Goal: Task Accomplishment & Management: Complete application form

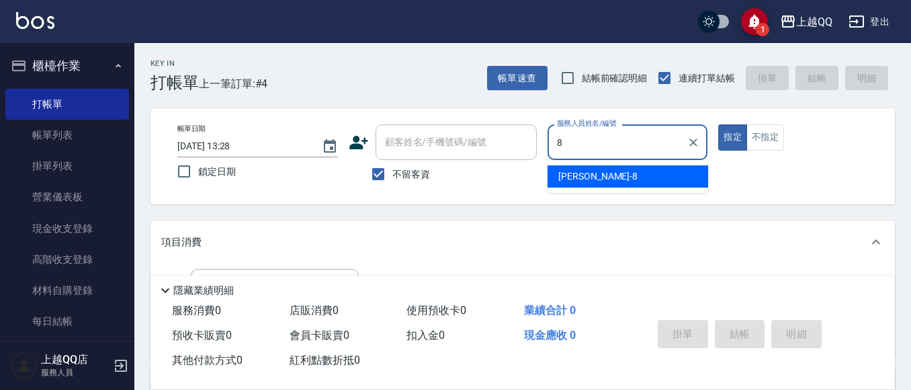
type input "[PERSON_NAME]-8"
type button "true"
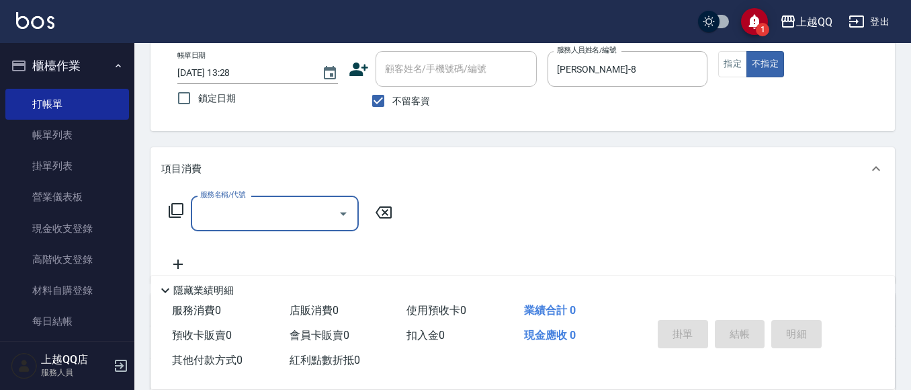
scroll to position [81, 0]
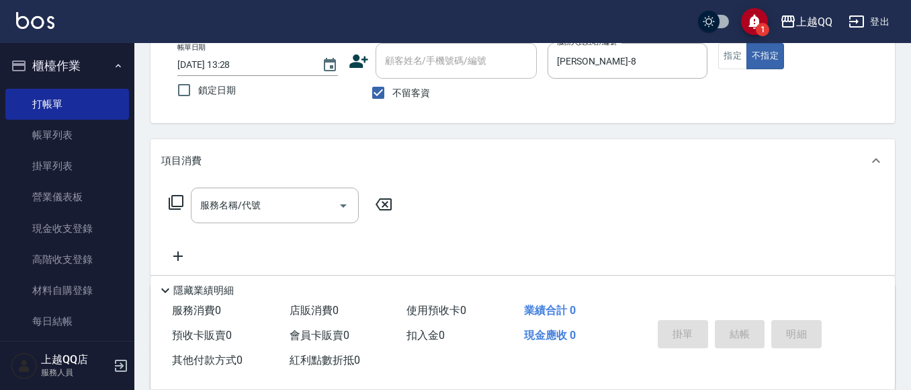
click at [173, 202] on icon at bounding box center [176, 202] width 15 height 15
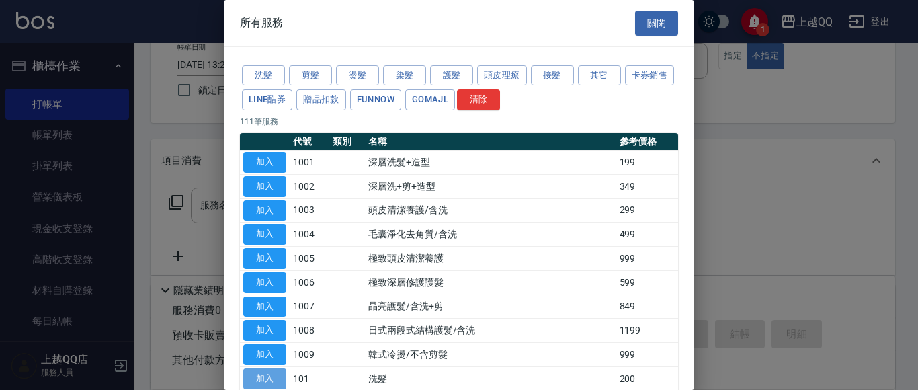
click at [273, 386] on button "加入" at bounding box center [264, 378] width 43 height 21
type input "洗髮(101)"
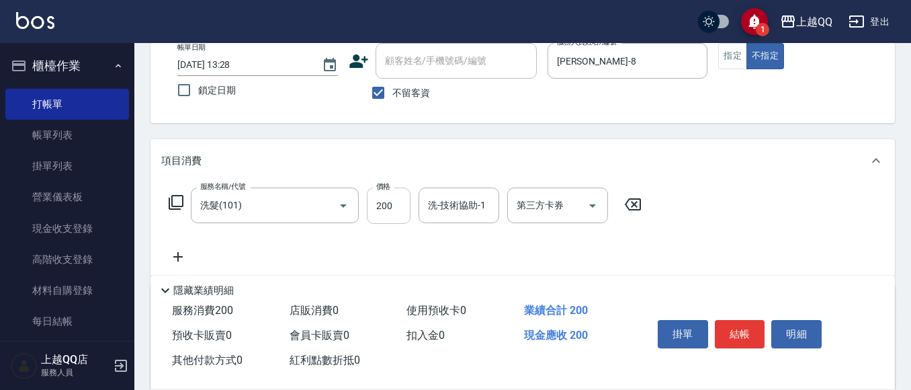
click at [380, 192] on input "200" at bounding box center [389, 205] width 44 height 36
type input "250"
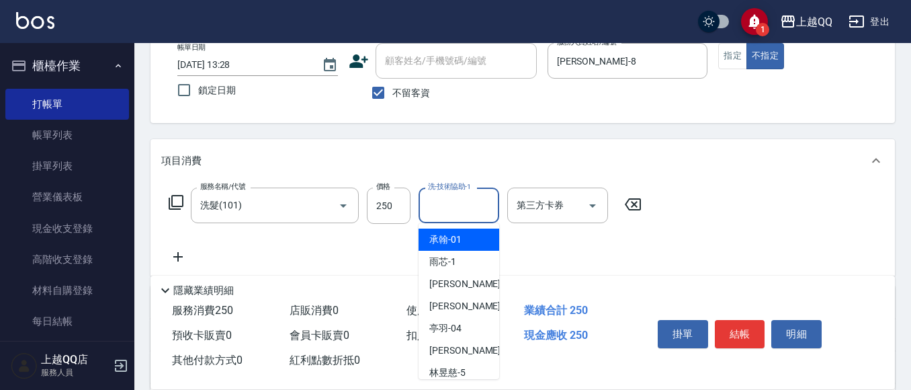
click at [467, 211] on input "洗-技術協助-1" at bounding box center [459, 205] width 69 height 24
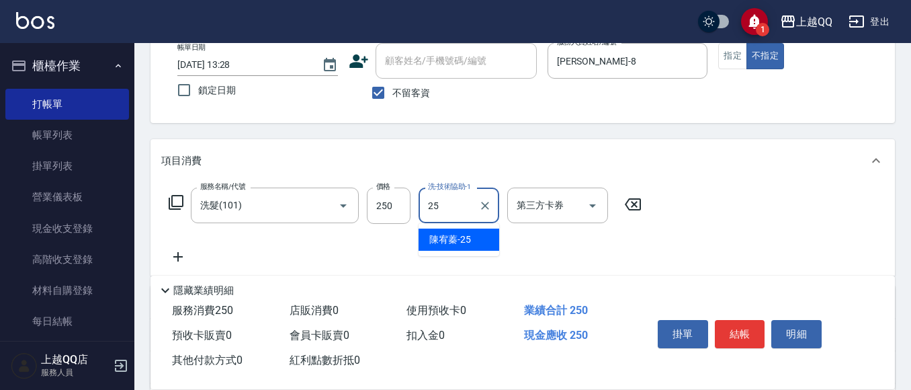
click at [479, 238] on div "[PERSON_NAME]-25" at bounding box center [458, 239] width 81 height 22
type input "[PERSON_NAME]-25"
click at [737, 325] on button "結帳" at bounding box center [740, 334] width 50 height 28
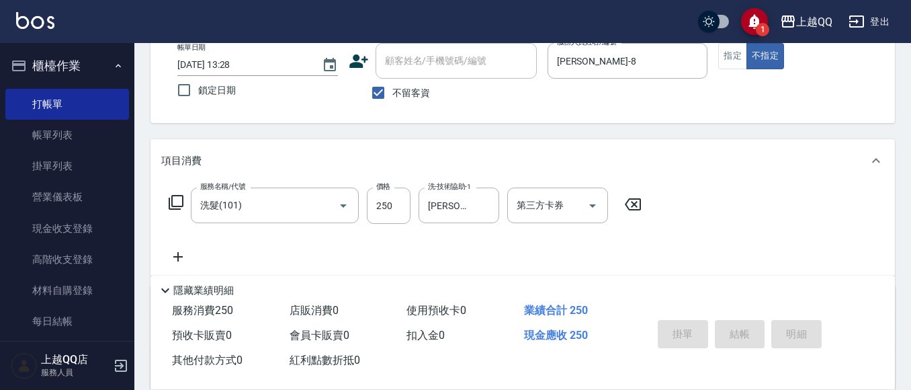
type input "[DATE] 15:27"
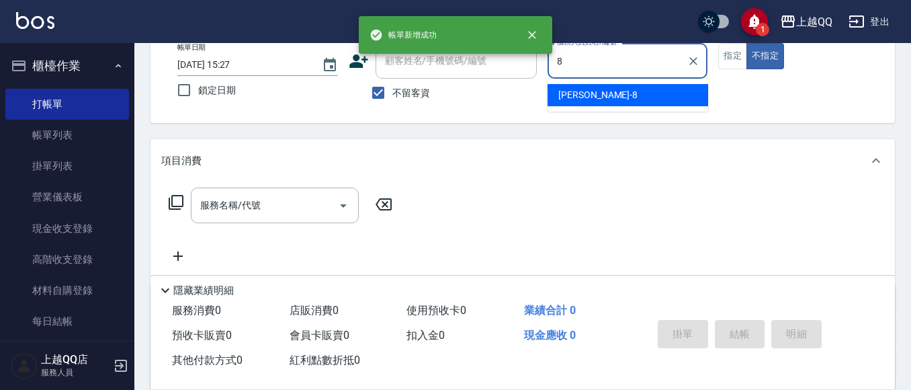
type input "[PERSON_NAME]-8"
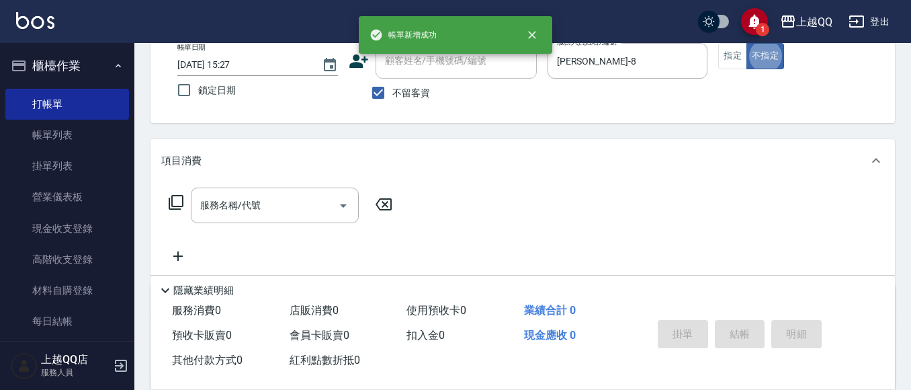
type button "false"
click at [738, 50] on button "指定" at bounding box center [732, 56] width 29 height 26
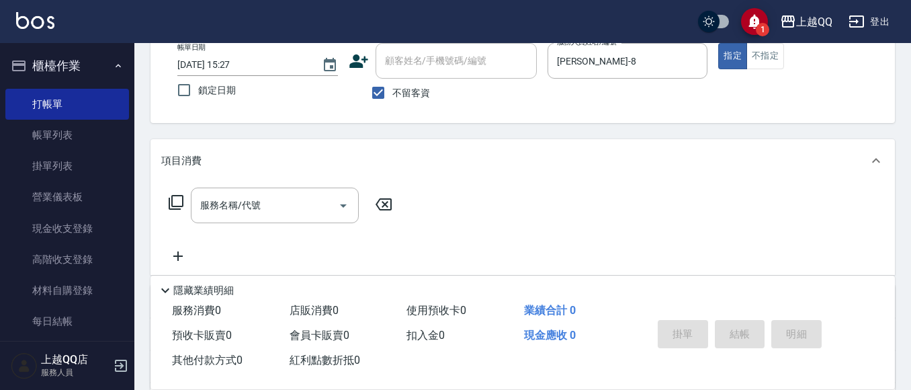
click at [167, 204] on div "服務名稱/代號 服務名稱/代號" at bounding box center [280, 205] width 239 height 36
click at [179, 199] on icon at bounding box center [176, 202] width 16 height 16
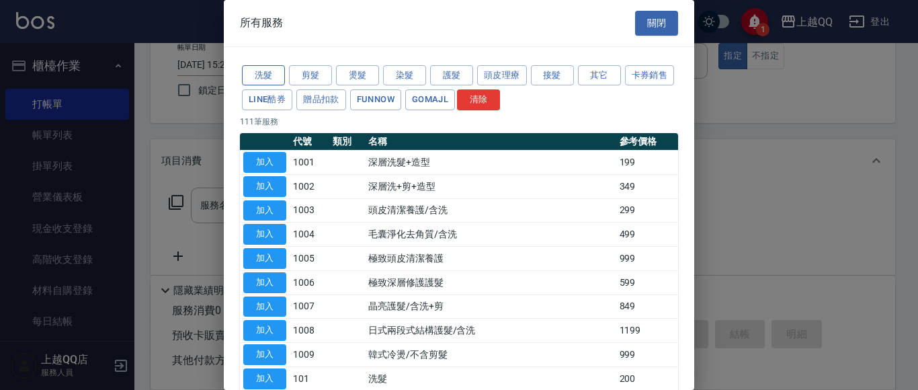
click at [261, 75] on button "洗髮" at bounding box center [263, 75] width 43 height 21
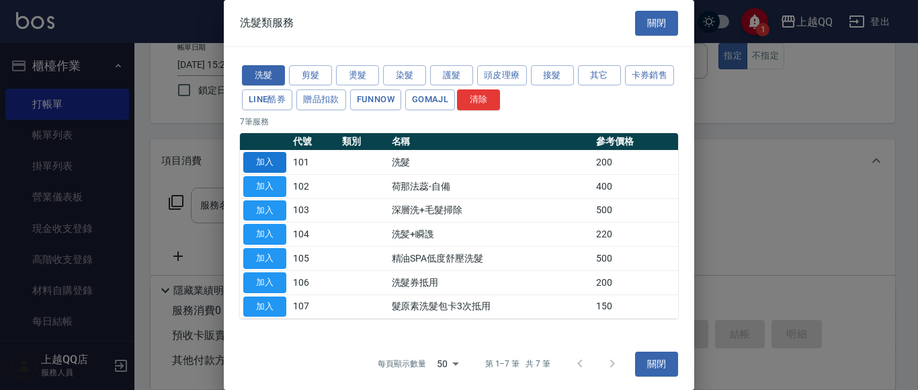
click at [280, 157] on button "加入" at bounding box center [264, 162] width 43 height 21
type input "洗髮(101)"
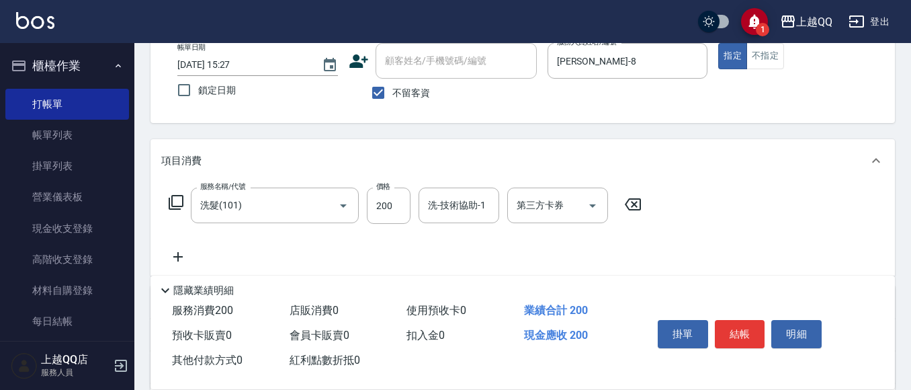
click at [179, 200] on icon at bounding box center [176, 202] width 16 height 16
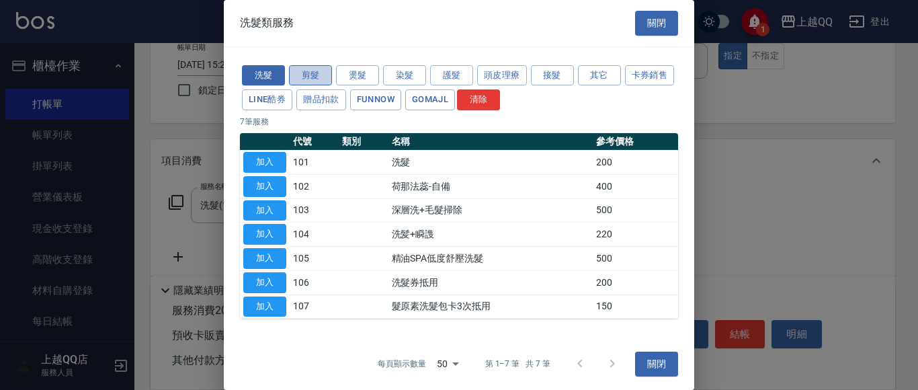
click at [312, 73] on button "剪髮" at bounding box center [310, 75] width 43 height 21
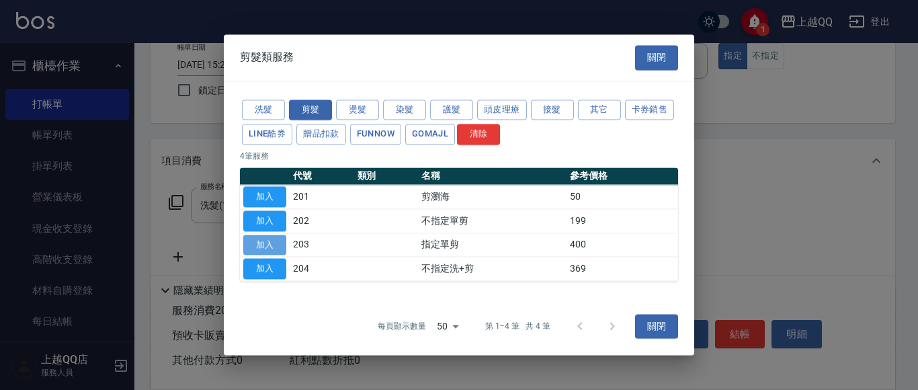
click at [277, 240] on button "加入" at bounding box center [264, 244] width 43 height 21
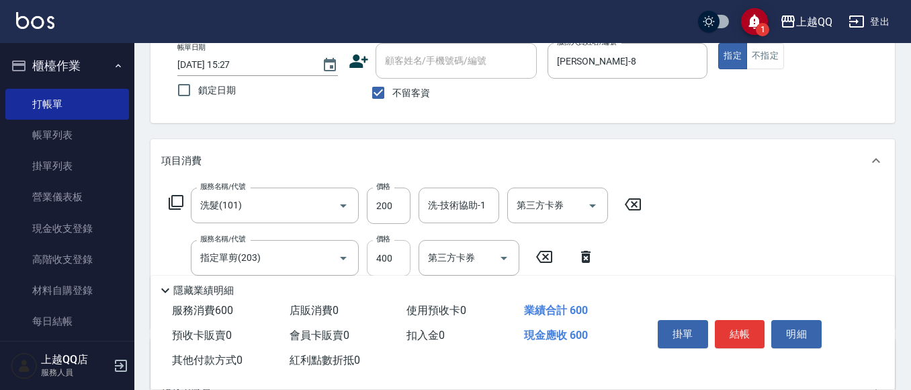
click at [397, 256] on input "400" at bounding box center [389, 258] width 44 height 36
type input "280"
click at [428, 216] on input "洗-技術協助-1" at bounding box center [459, 205] width 69 height 24
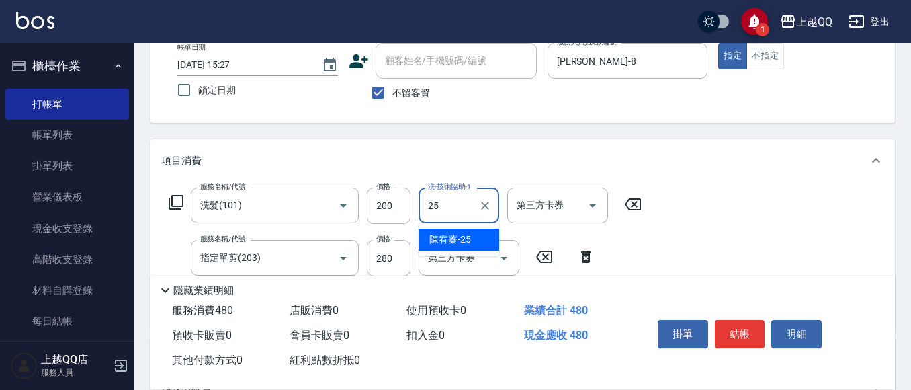
click at [429, 238] on span "[PERSON_NAME]-25" at bounding box center [450, 239] width 42 height 14
type input "[PERSON_NAME]-25"
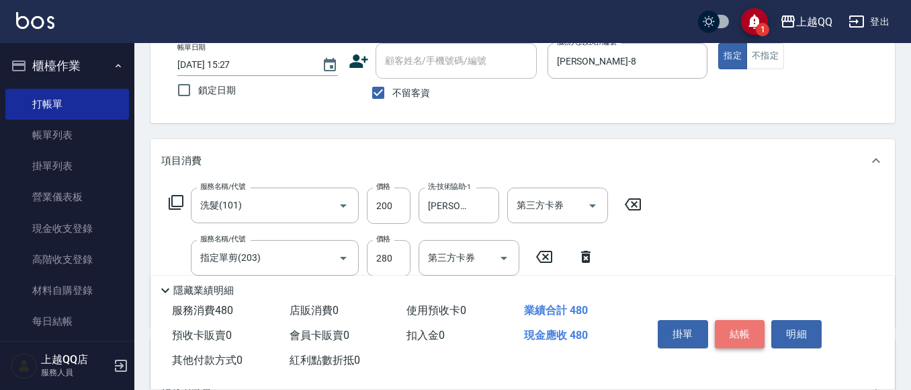
click at [722, 325] on button "結帳" at bounding box center [740, 334] width 50 height 28
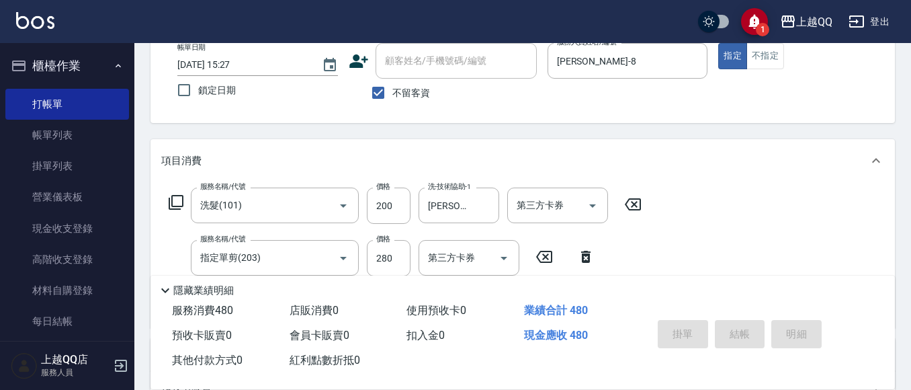
type input "[DATE] 15:28"
